Goal: Transaction & Acquisition: Purchase product/service

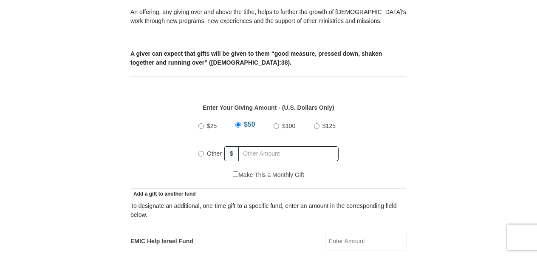
scroll to position [340, 0]
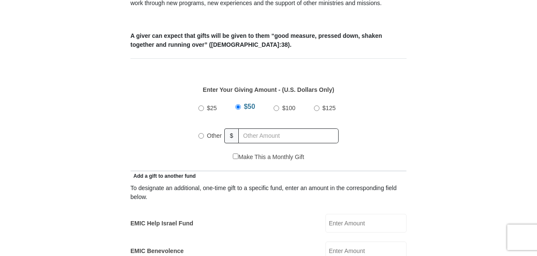
click at [199, 133] on input "Other" at bounding box center [201, 136] width 6 height 6
radio input "true"
click at [211, 153] on div "Make This a Monthly Gift" at bounding box center [268, 162] width 267 height 18
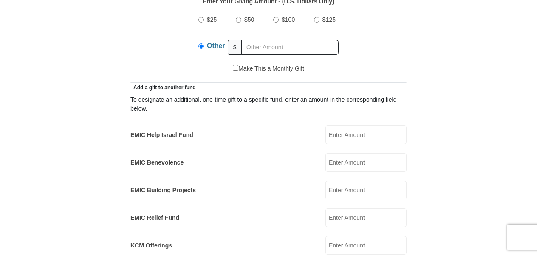
scroll to position [425, 0]
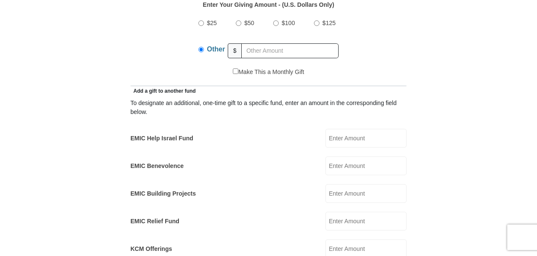
click at [332, 129] on input "EMIC Help Israel Fund" at bounding box center [366, 138] width 81 height 19
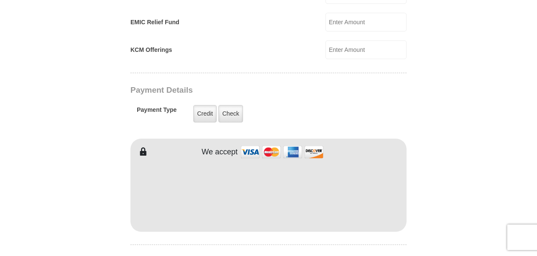
scroll to position [637, 0]
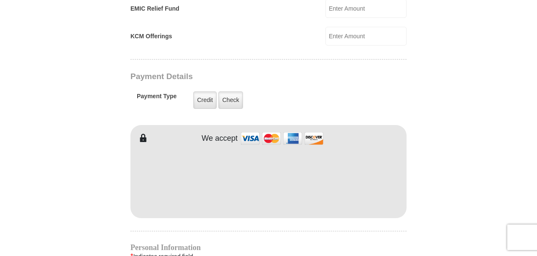
type input "500."
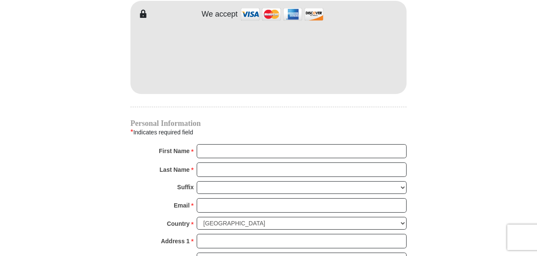
scroll to position [765, 0]
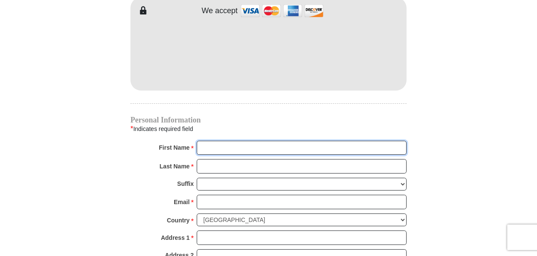
click at [208, 141] on input "First Name *" at bounding box center [302, 148] width 210 height 14
type input "[PERSON_NAME] and [PERSON_NAME]"
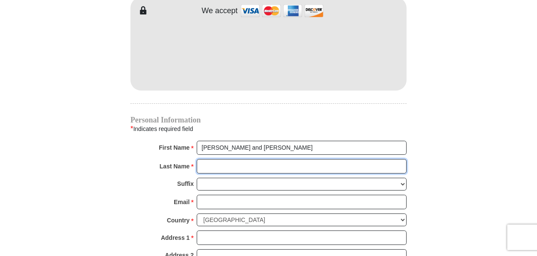
click at [201, 159] on input "Last Name *" at bounding box center [302, 166] width 210 height 14
type input "[PERSON_NAME]"
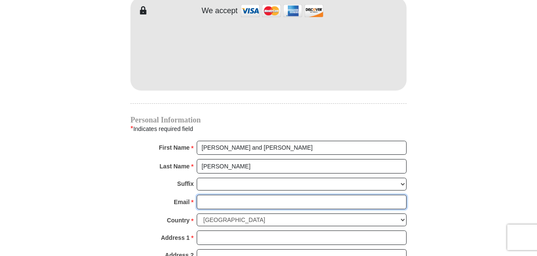
click at [207, 195] on input "Email *" at bounding box center [302, 202] width 210 height 14
type input "[EMAIL_ADDRESS][DOMAIN_NAME]"
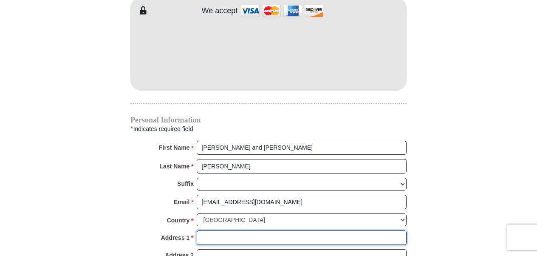
click at [211, 230] on input "Address 1 *" at bounding box center [302, 237] width 210 height 14
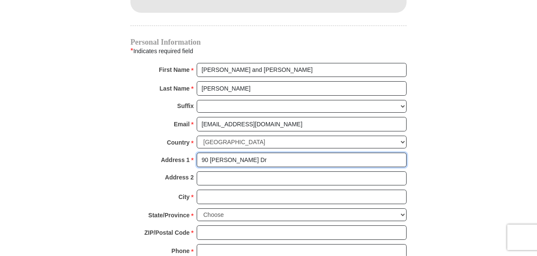
scroll to position [850, 0]
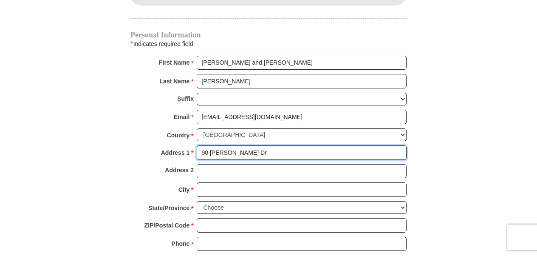
type input "90 [PERSON_NAME] Dr"
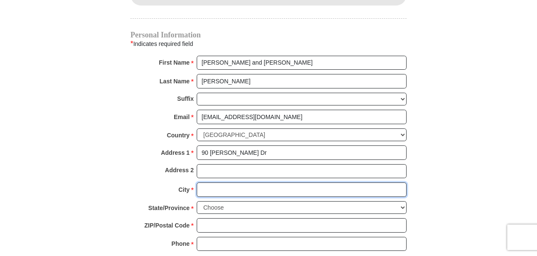
click at [204, 182] on input "City *" at bounding box center [302, 189] width 210 height 14
type input "[GEOGRAPHIC_DATA]"
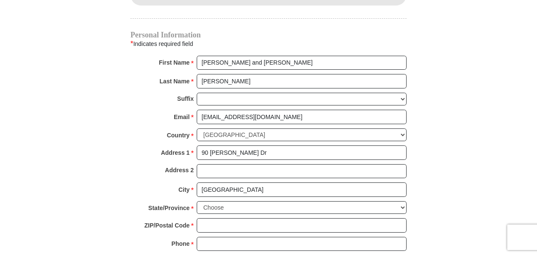
click at [402, 201] on select "Choose [US_STATE] [US_STATE] [US_STATE] [US_STATE] [US_STATE] Armed Forces Amer…" at bounding box center [302, 207] width 210 height 13
select select "OH"
click at [197, 201] on select "Choose [US_STATE] [US_STATE] [US_STATE] [US_STATE] [US_STATE] Armed Forces Amer…" at bounding box center [302, 207] width 210 height 13
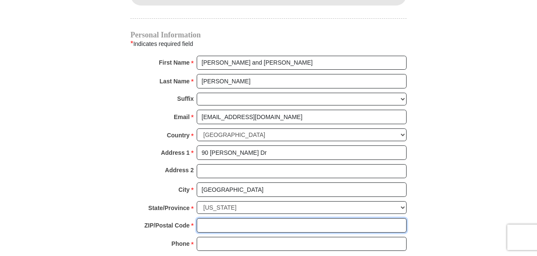
click at [207, 218] on input "ZIP/Postal Code *" at bounding box center [302, 225] width 210 height 14
type input "44813"
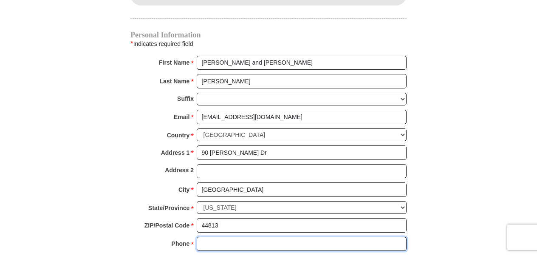
click at [205, 237] on input "Phone * *" at bounding box center [302, 244] width 210 height 14
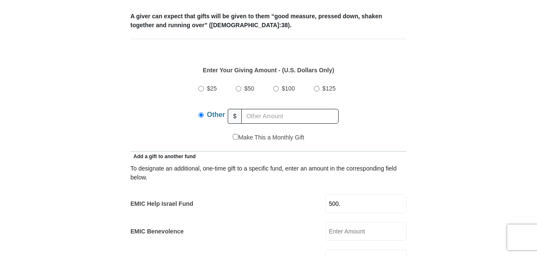
scroll to position [340, 0]
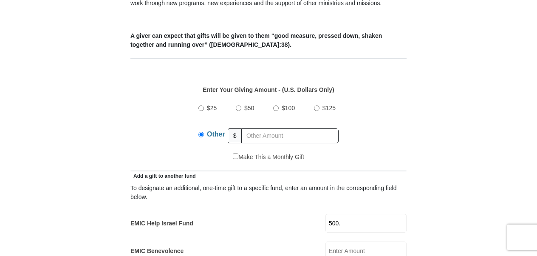
type input "[PHONE_NUMBER]"
click at [201, 132] on input "Other" at bounding box center [201, 135] width 6 height 6
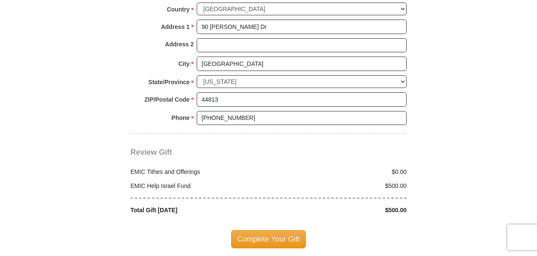
scroll to position [977, 0]
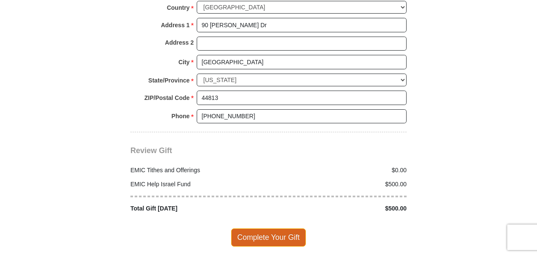
click at [255, 228] on span "Complete Your Gift" at bounding box center [268, 237] width 75 height 18
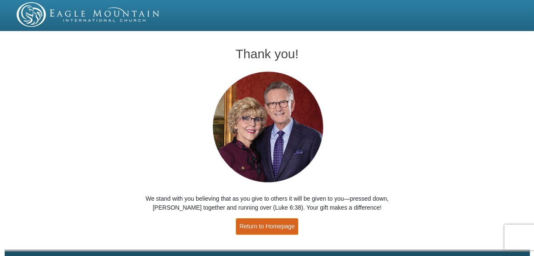
click at [254, 225] on link "Return to Homepage" at bounding box center [267, 226] width 63 height 17
